Goal: Transaction & Acquisition: Book appointment/travel/reservation

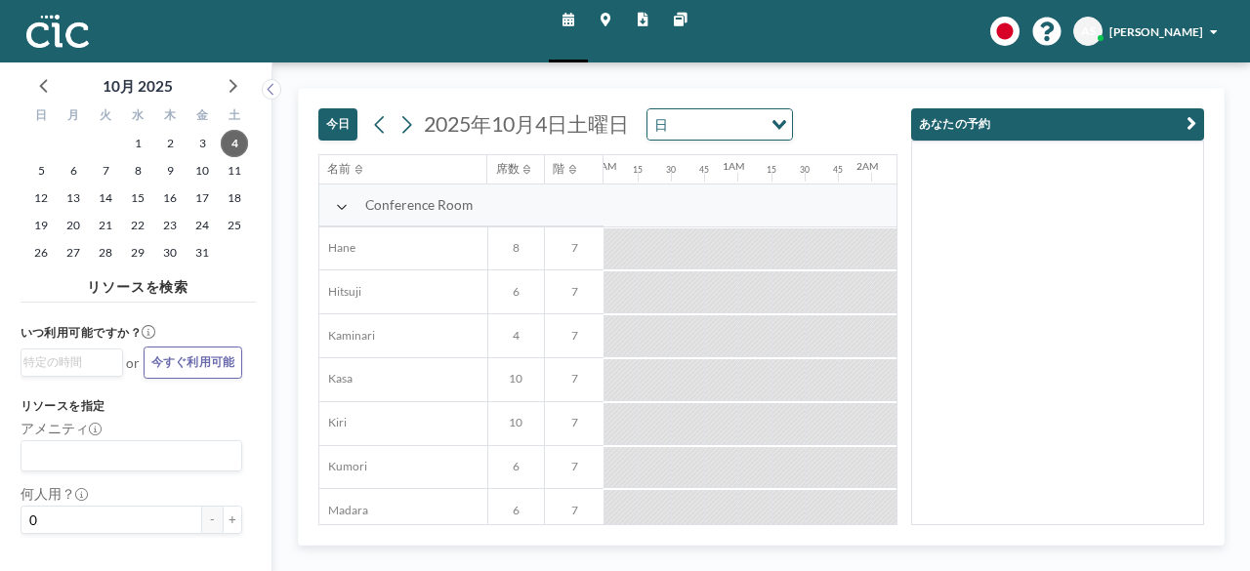
scroll to position [0, 2094]
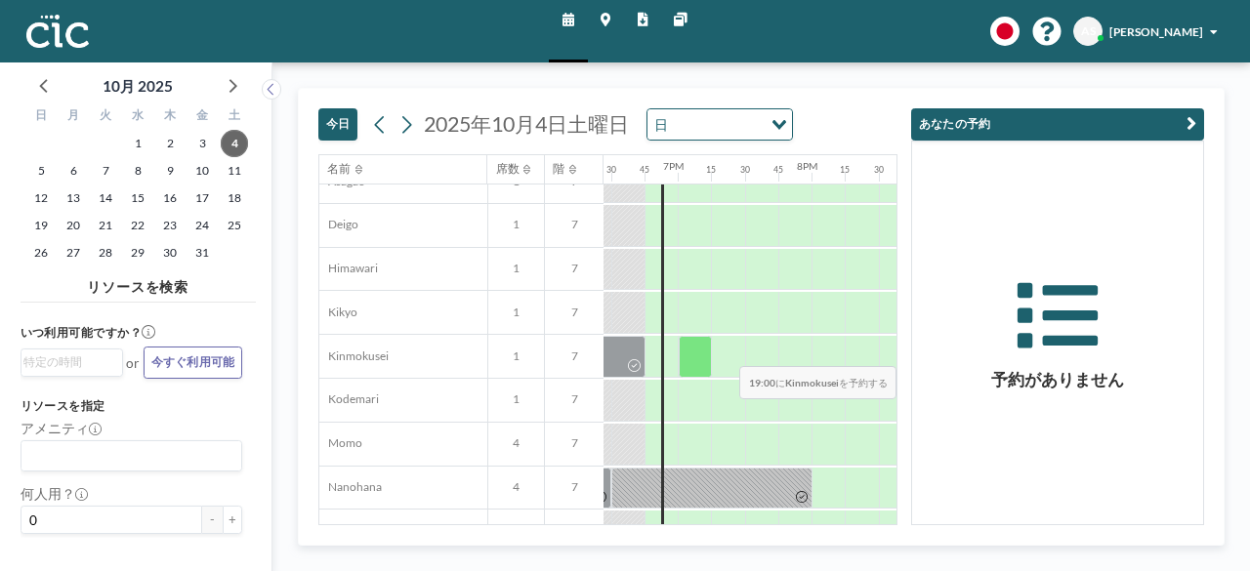
scroll to position [591, 2476]
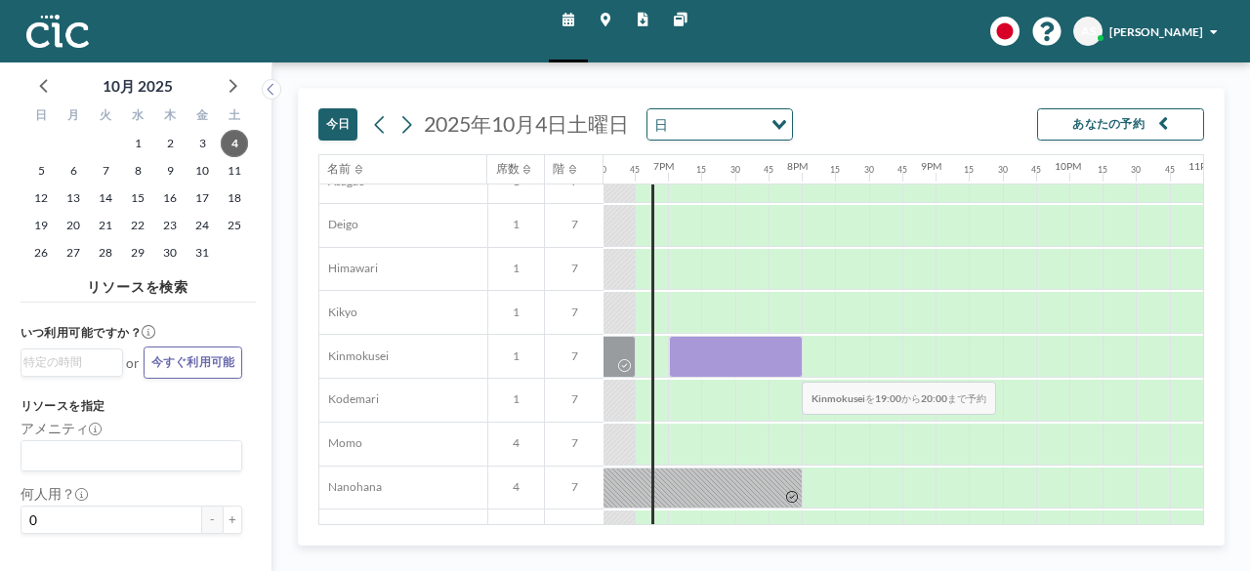
drag, startPoint x: 670, startPoint y: 358, endPoint x: 787, endPoint y: 366, distance: 117.4
click at [787, 366] on div at bounding box center [736, 357] width 134 height 42
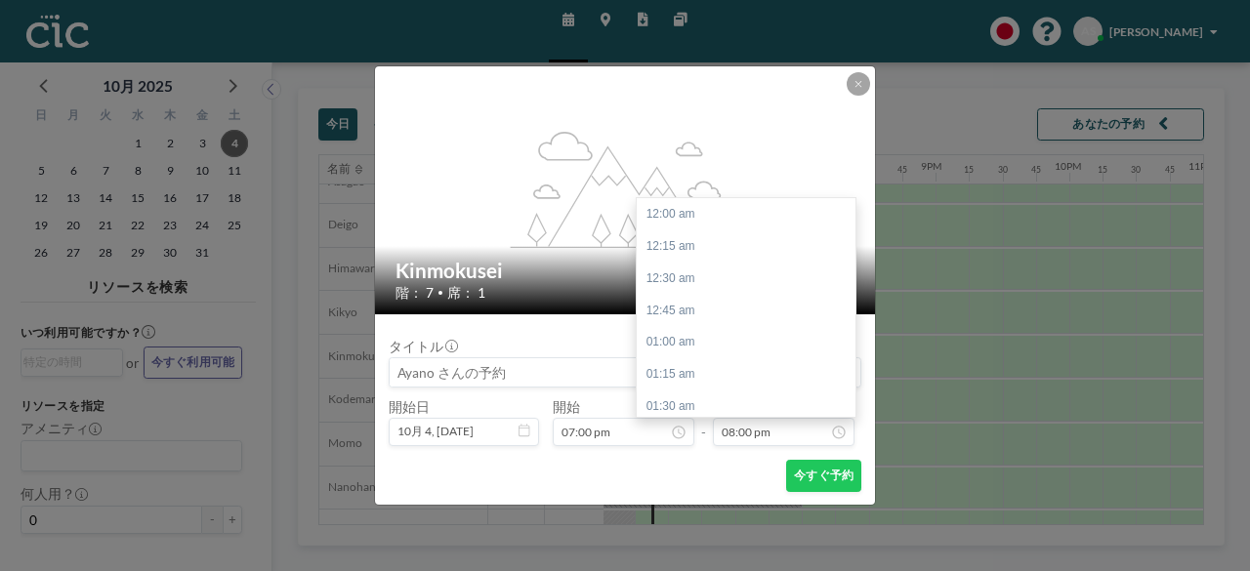
scroll to position [2561, 0]
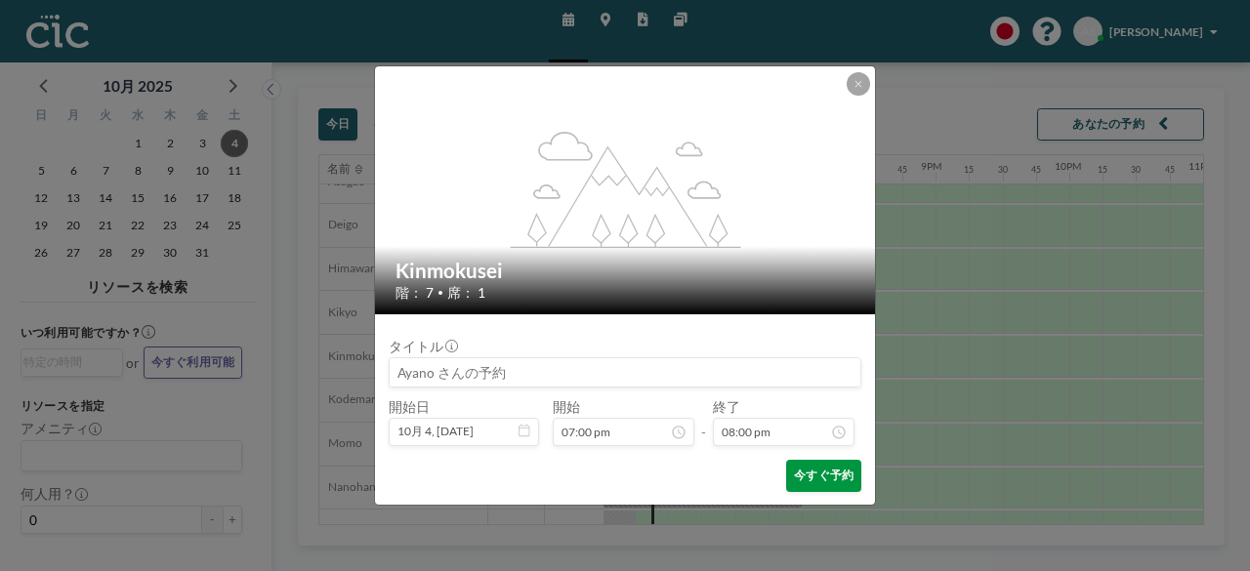
click at [808, 464] on button "今すぐ予約" at bounding box center [823, 476] width 75 height 32
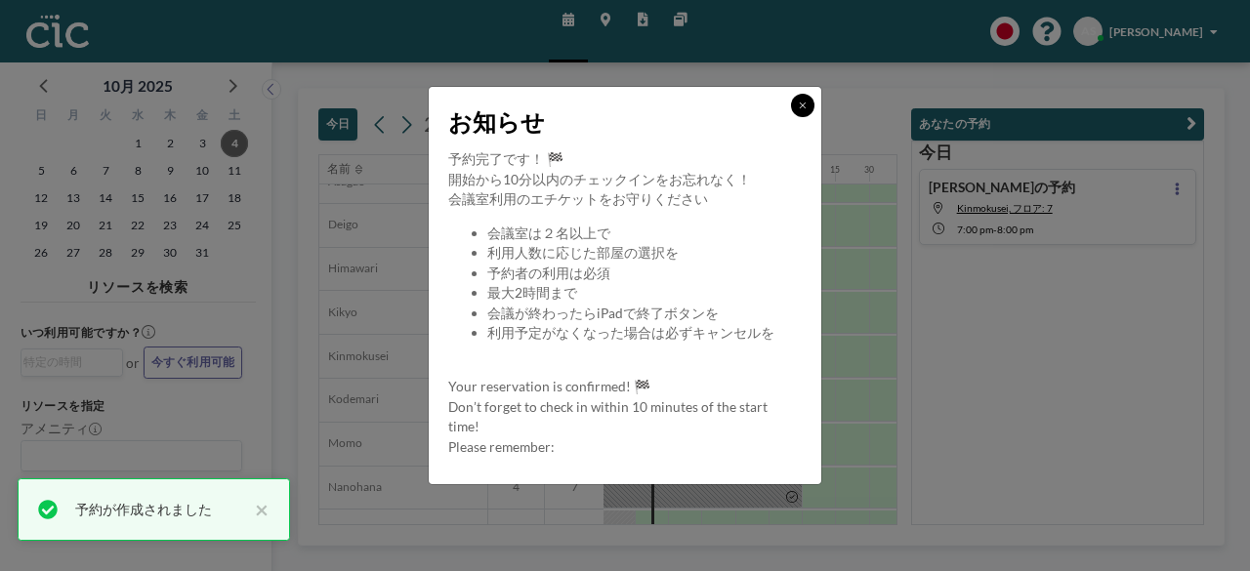
click at [802, 106] on icon at bounding box center [803, 106] width 8 height 10
